Goal: Information Seeking & Learning: Find specific page/section

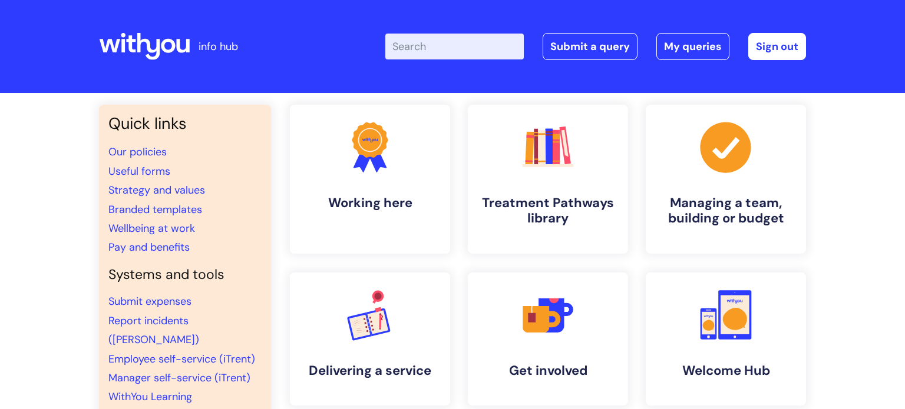
click at [463, 47] on input "Enter your search term here..." at bounding box center [454, 47] width 138 height 26
type input "my journ"
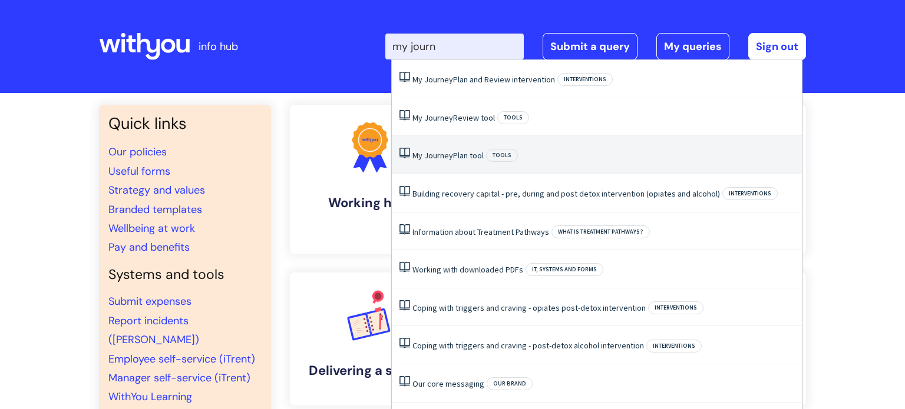
click at [461, 157] on link "My Journey Plan tool" at bounding box center [447, 155] width 71 height 11
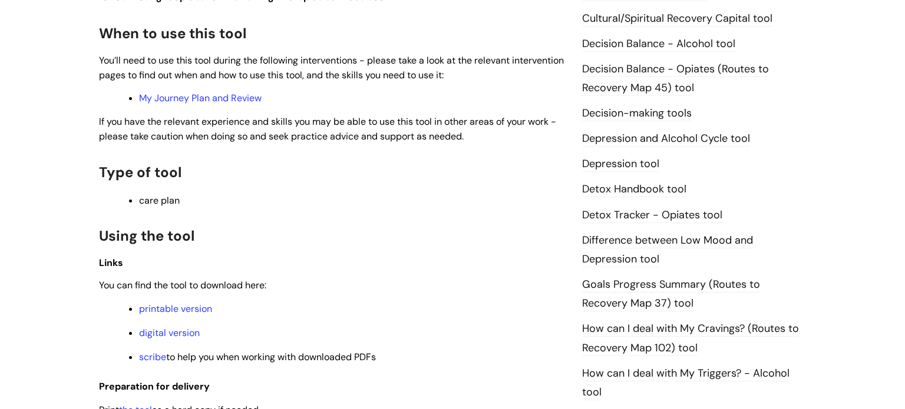
scroll to position [638, 0]
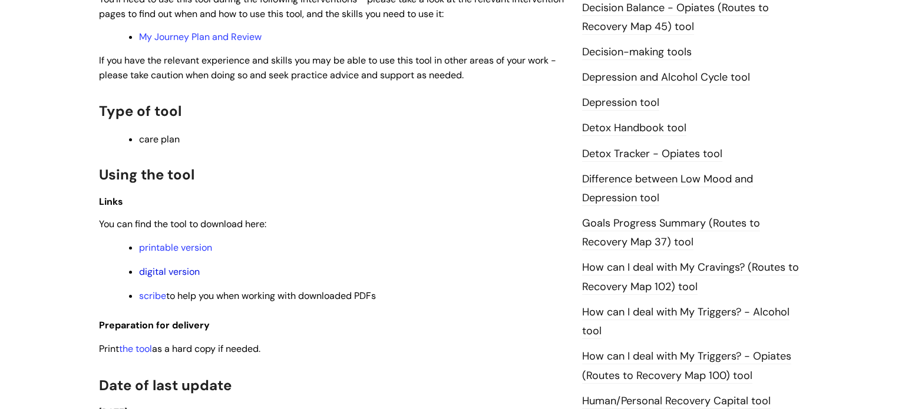
click at [159, 275] on link "digital version" at bounding box center [169, 272] width 61 height 12
